Goal: Navigation & Orientation: Find specific page/section

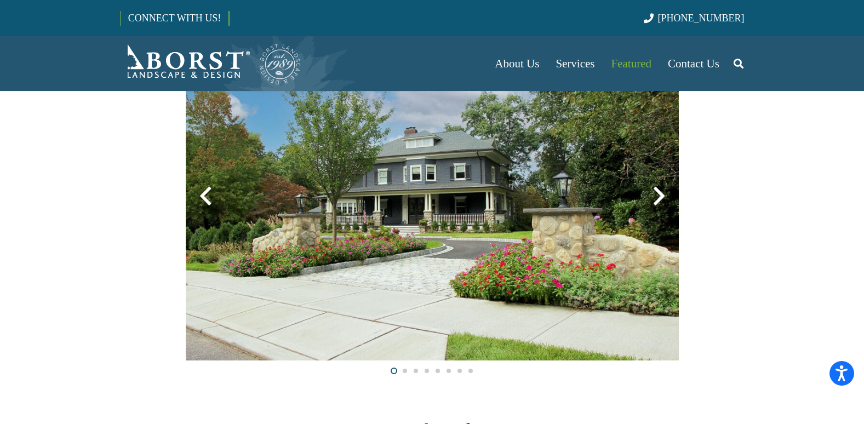
scroll to position [428, 0]
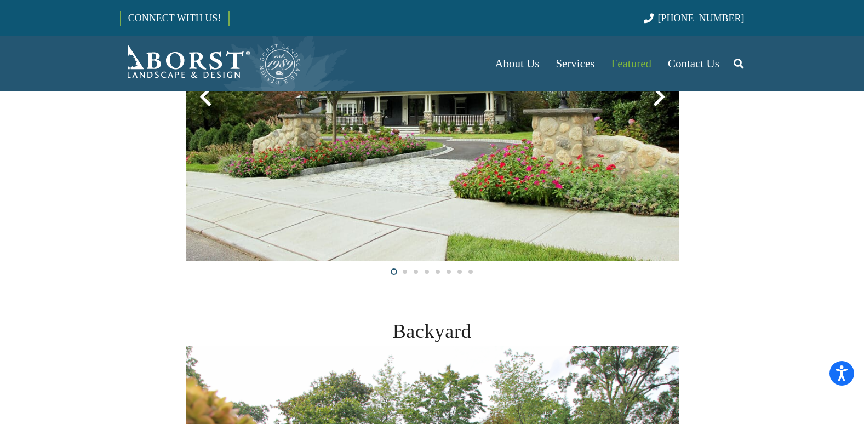
click at [663, 199] on img at bounding box center [432, 97] width 493 height 328
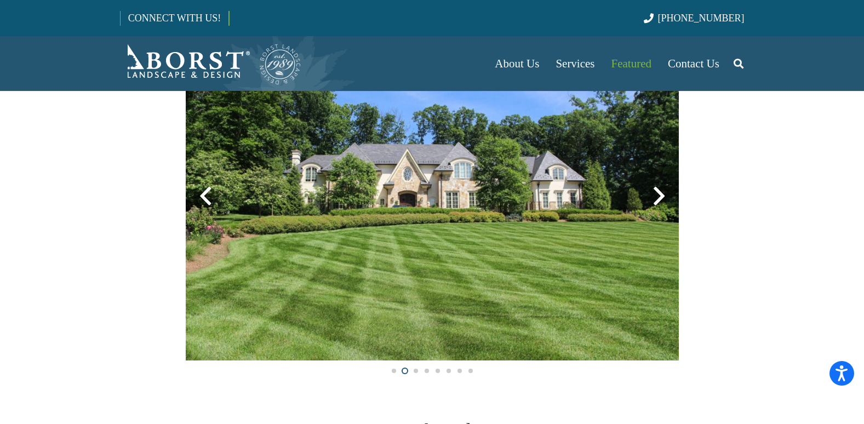
click at [660, 198] on div at bounding box center [658, 195] width 39 height 39
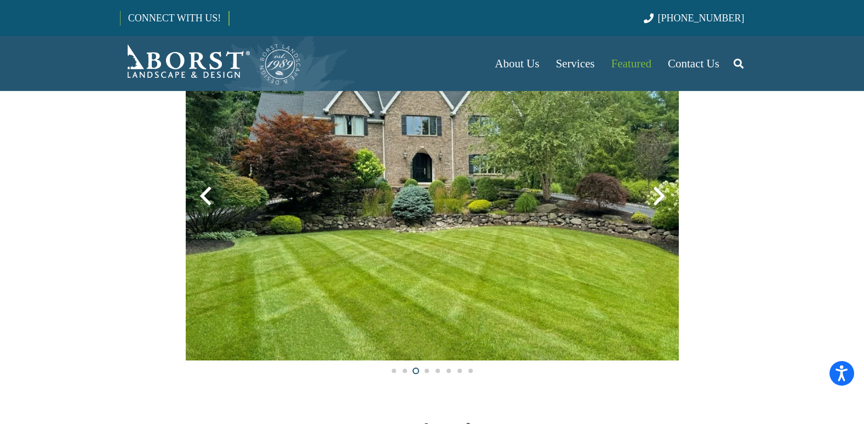
click at [660, 198] on div at bounding box center [658, 195] width 39 height 39
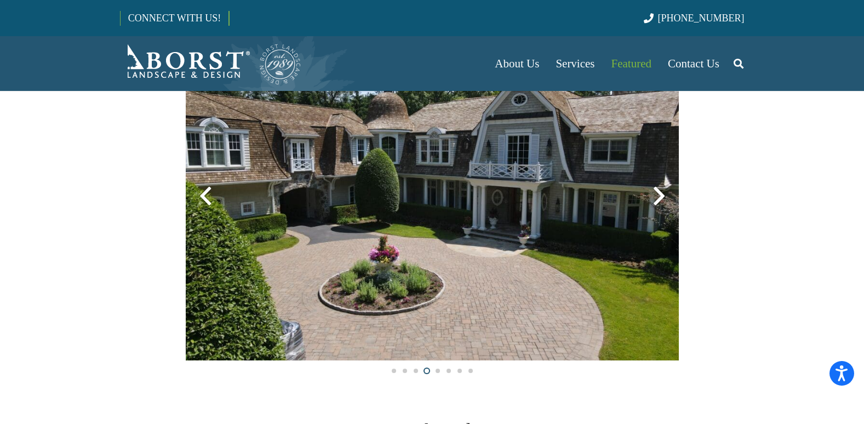
click at [660, 198] on div at bounding box center [658, 195] width 39 height 39
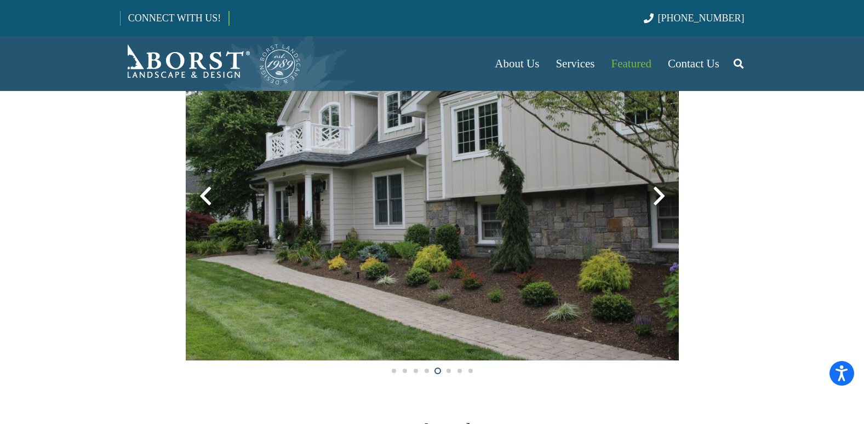
click at [661, 196] on div at bounding box center [658, 195] width 39 height 39
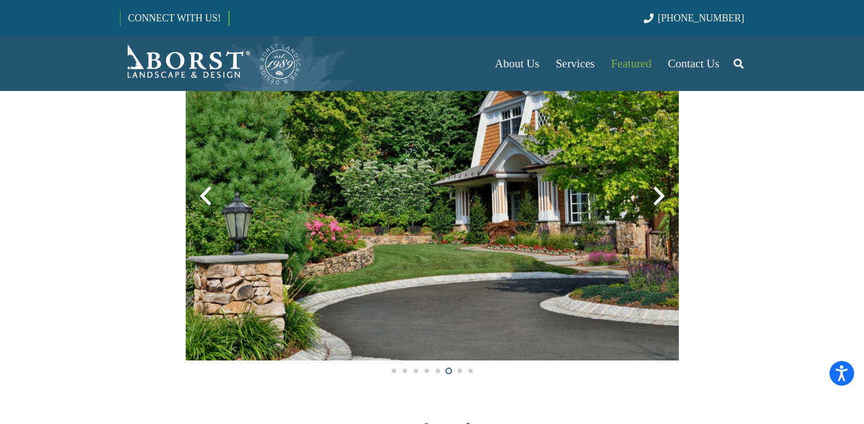
click at [661, 196] on div at bounding box center [658, 195] width 39 height 39
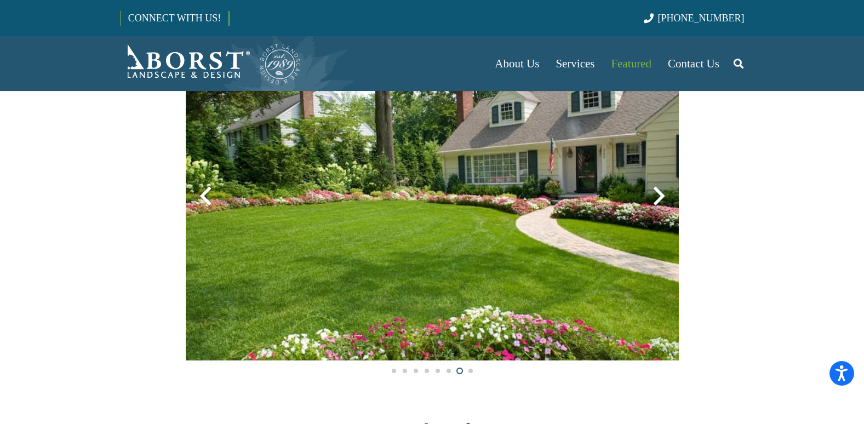
click at [661, 196] on div at bounding box center [658, 195] width 39 height 39
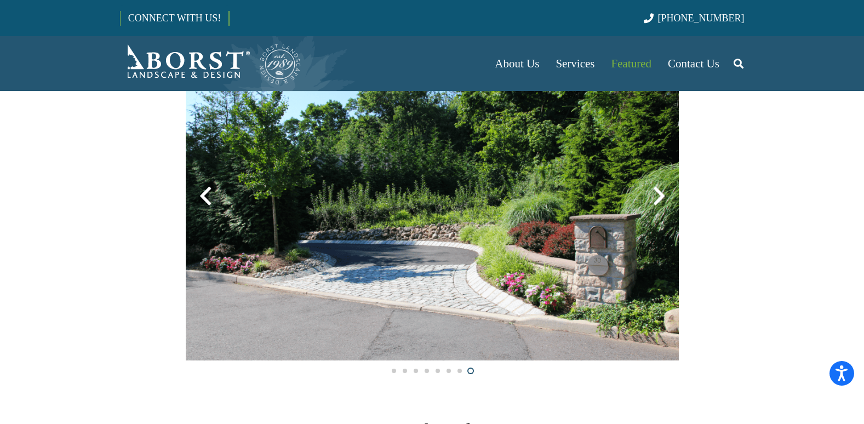
click at [661, 196] on div at bounding box center [658, 195] width 39 height 39
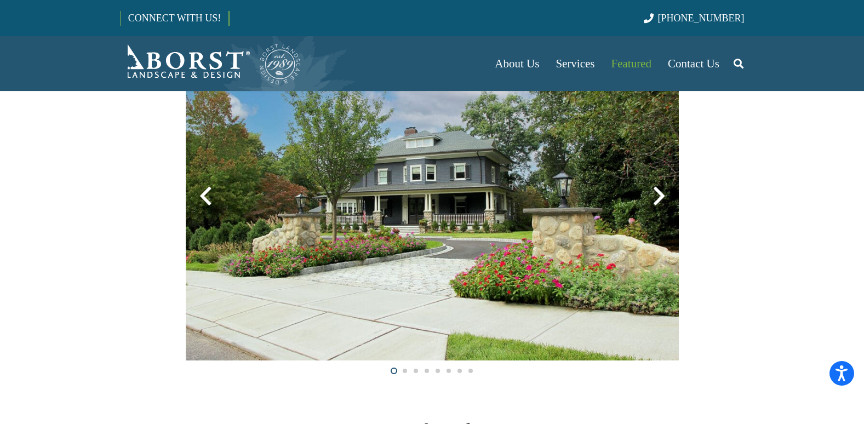
scroll to position [712, 0]
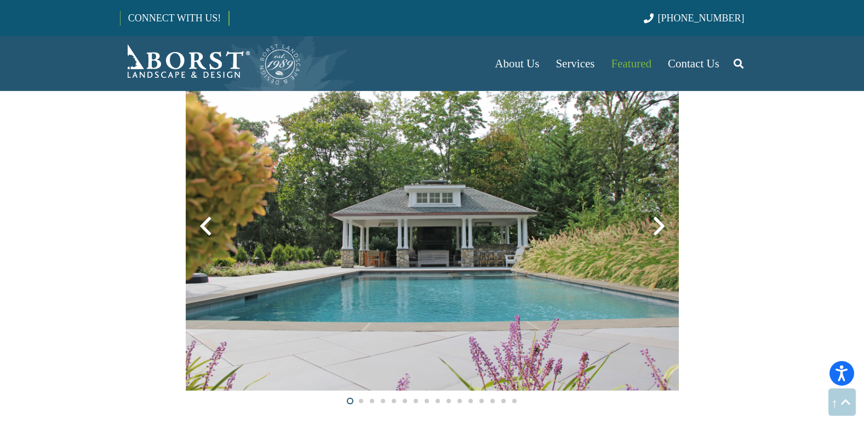
click at [661, 225] on div at bounding box center [658, 226] width 39 height 39
